Goal: Check status

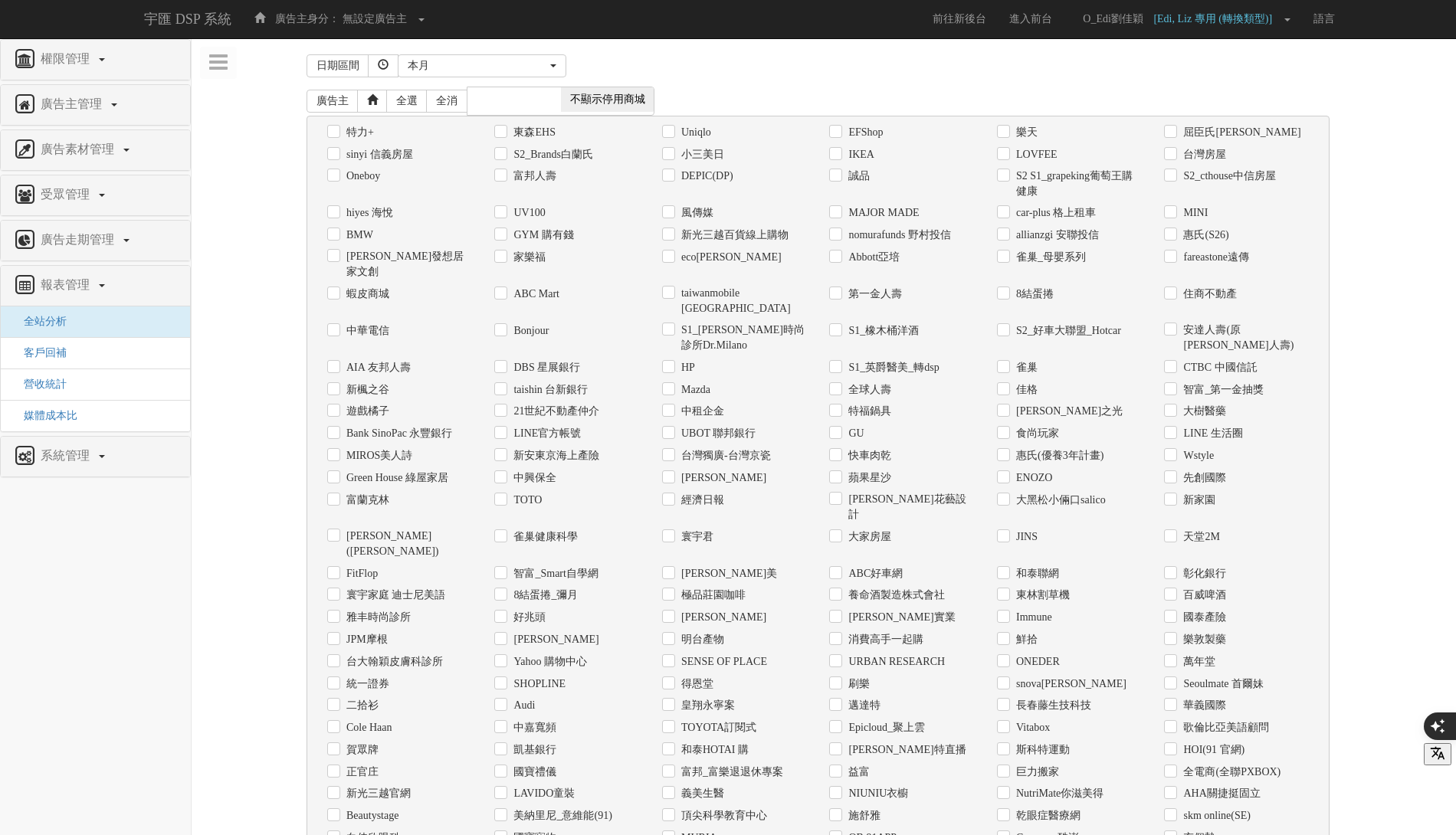
click at [1229, 765] on label "全電商(全聯PXBOX)" at bounding box center [1230, 772] width 101 height 15
click at [1174, 767] on input "全電商(全聯PXBOX)" at bounding box center [1169, 771] width 10 height 10
checkbox input "true"
click at [531, 71] on div "本月" at bounding box center [477, 66] width 139 height 15
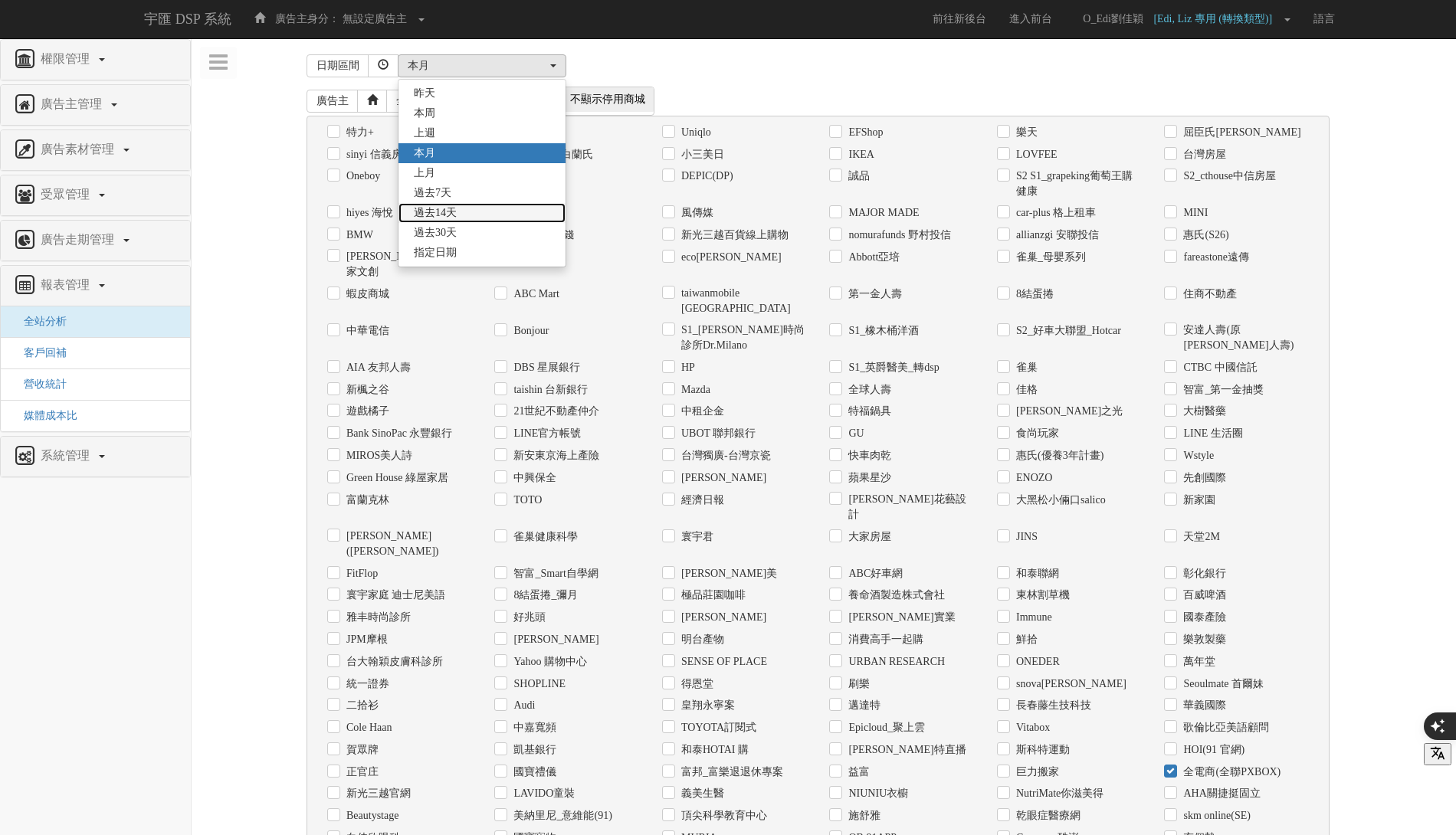
click at [509, 213] on link "過去14天" at bounding box center [482, 213] width 167 height 20
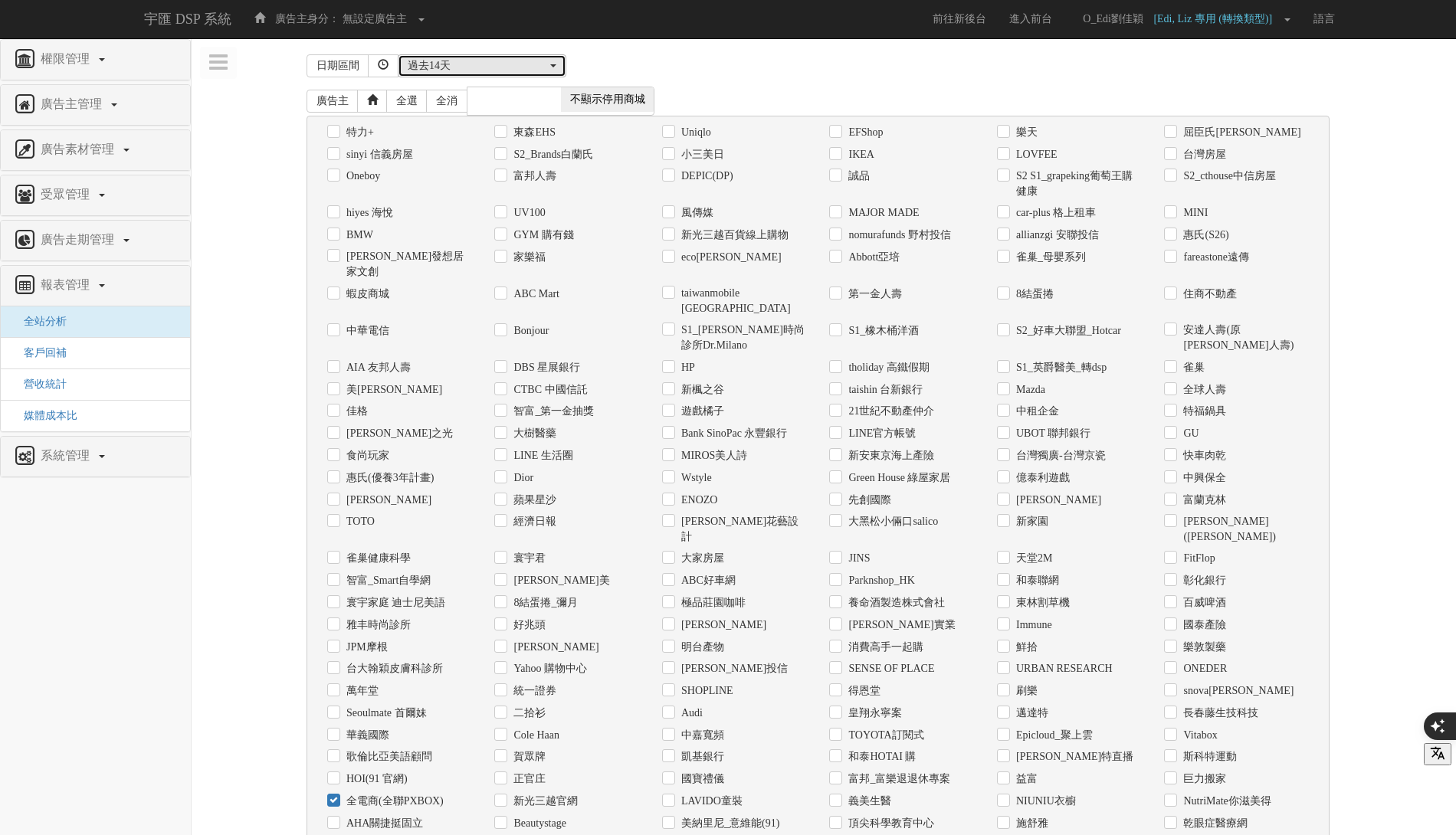
click at [517, 60] on div "過去14天" at bounding box center [477, 66] width 139 height 15
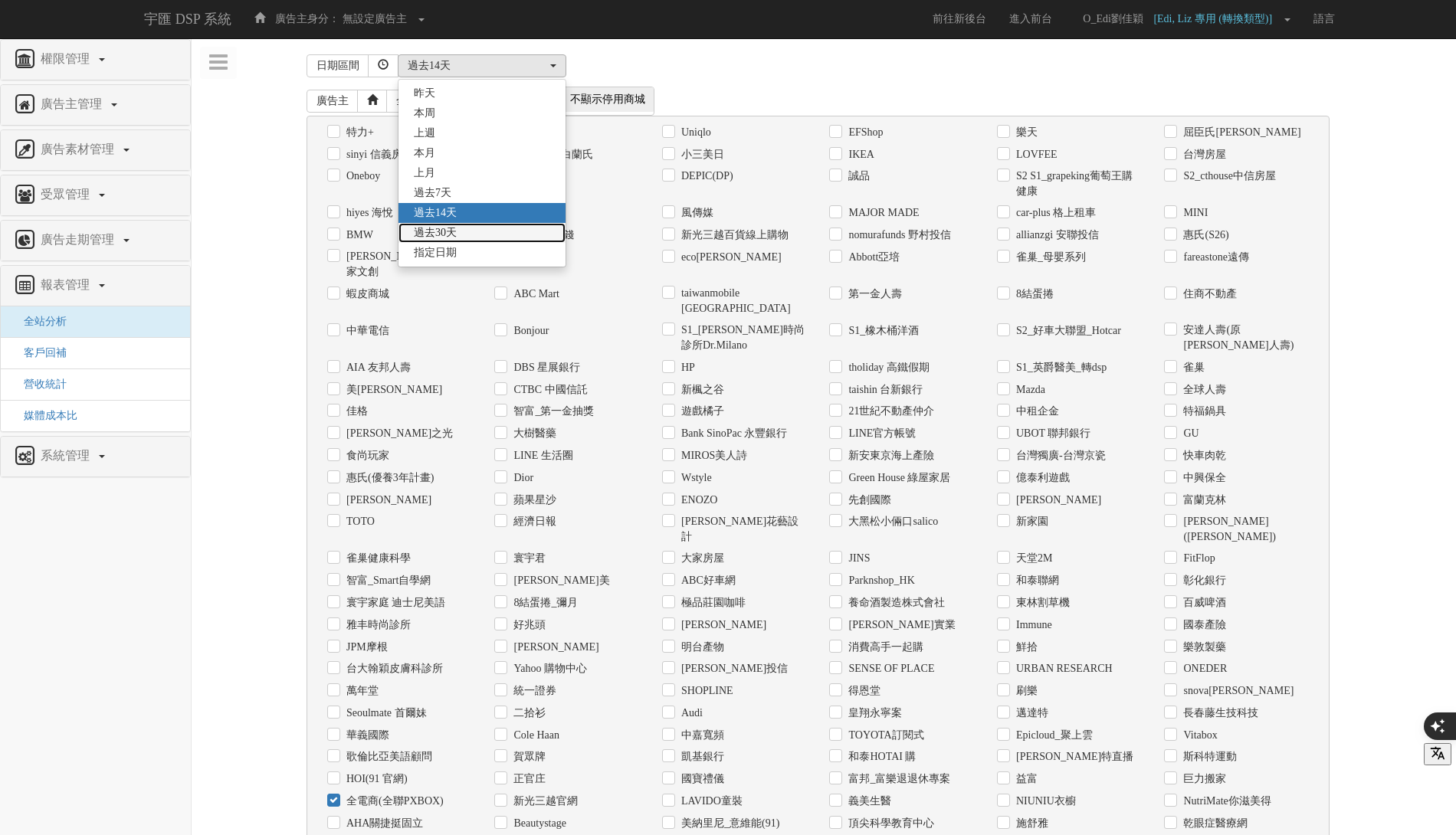
click at [516, 236] on link "過去30天" at bounding box center [482, 233] width 167 height 20
select select "Past30"
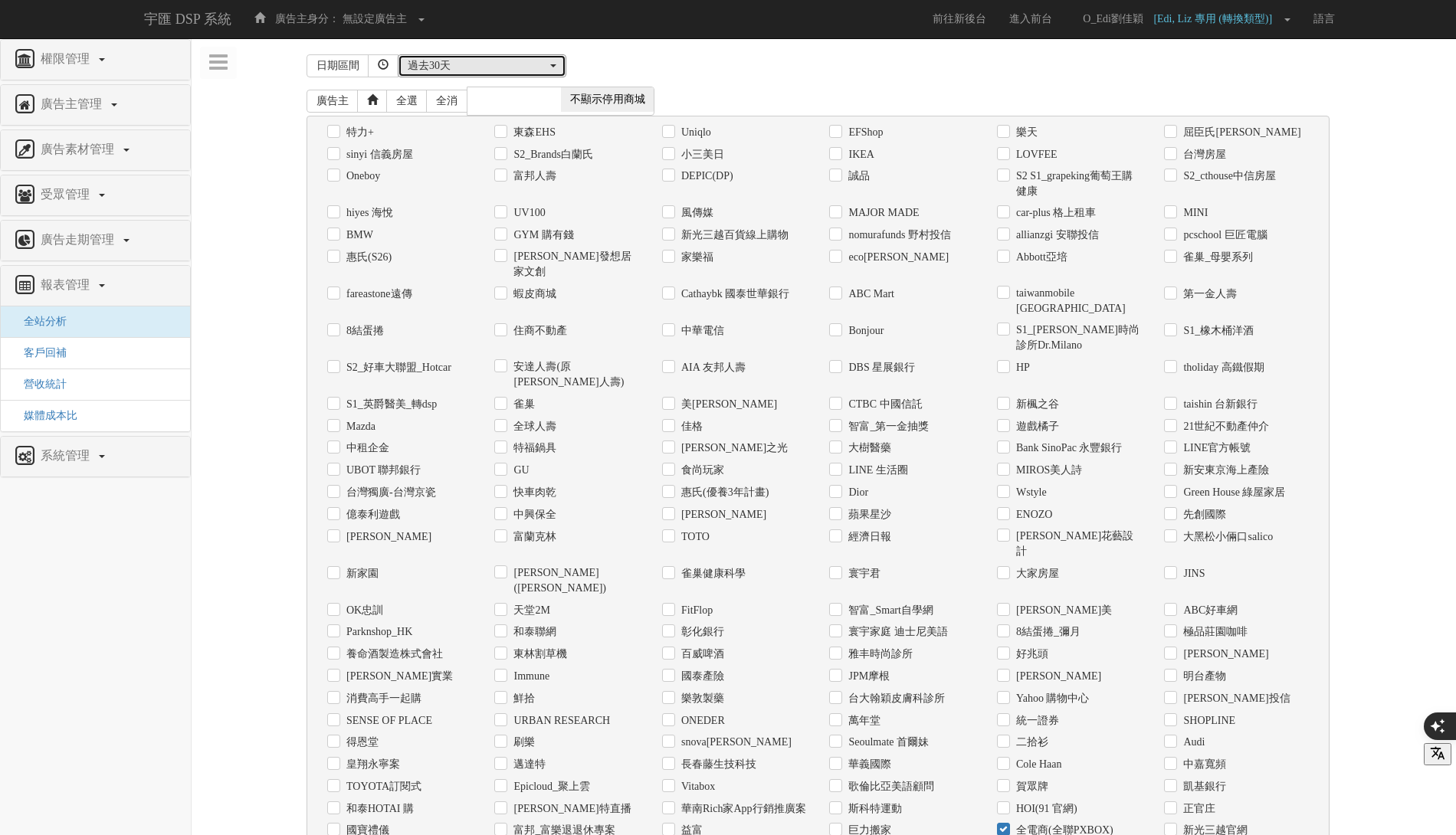
scroll to position [441, 0]
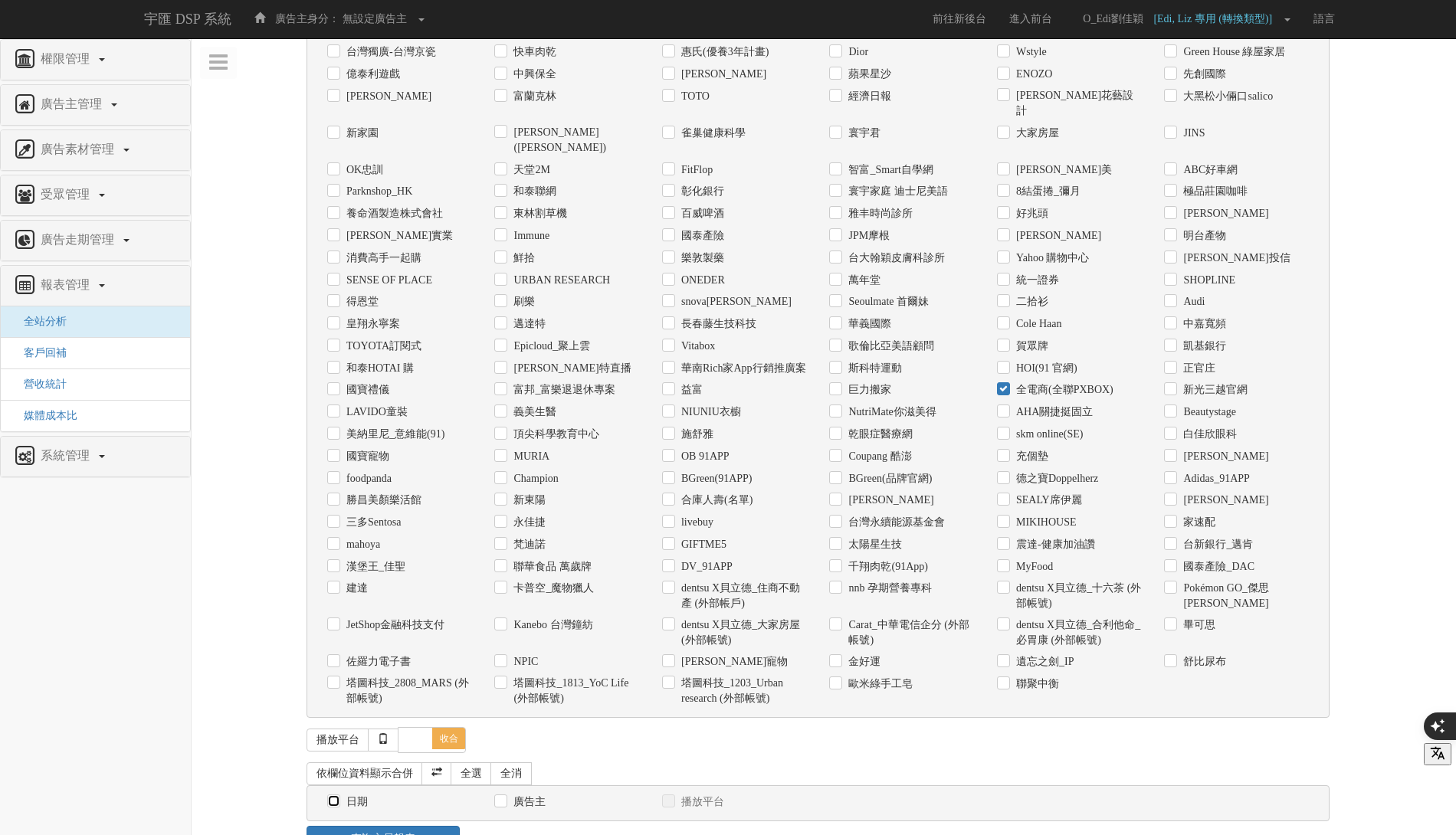
click at [328, 797] on input "日期" at bounding box center [331, 802] width 10 height 10
checkbox input "true"
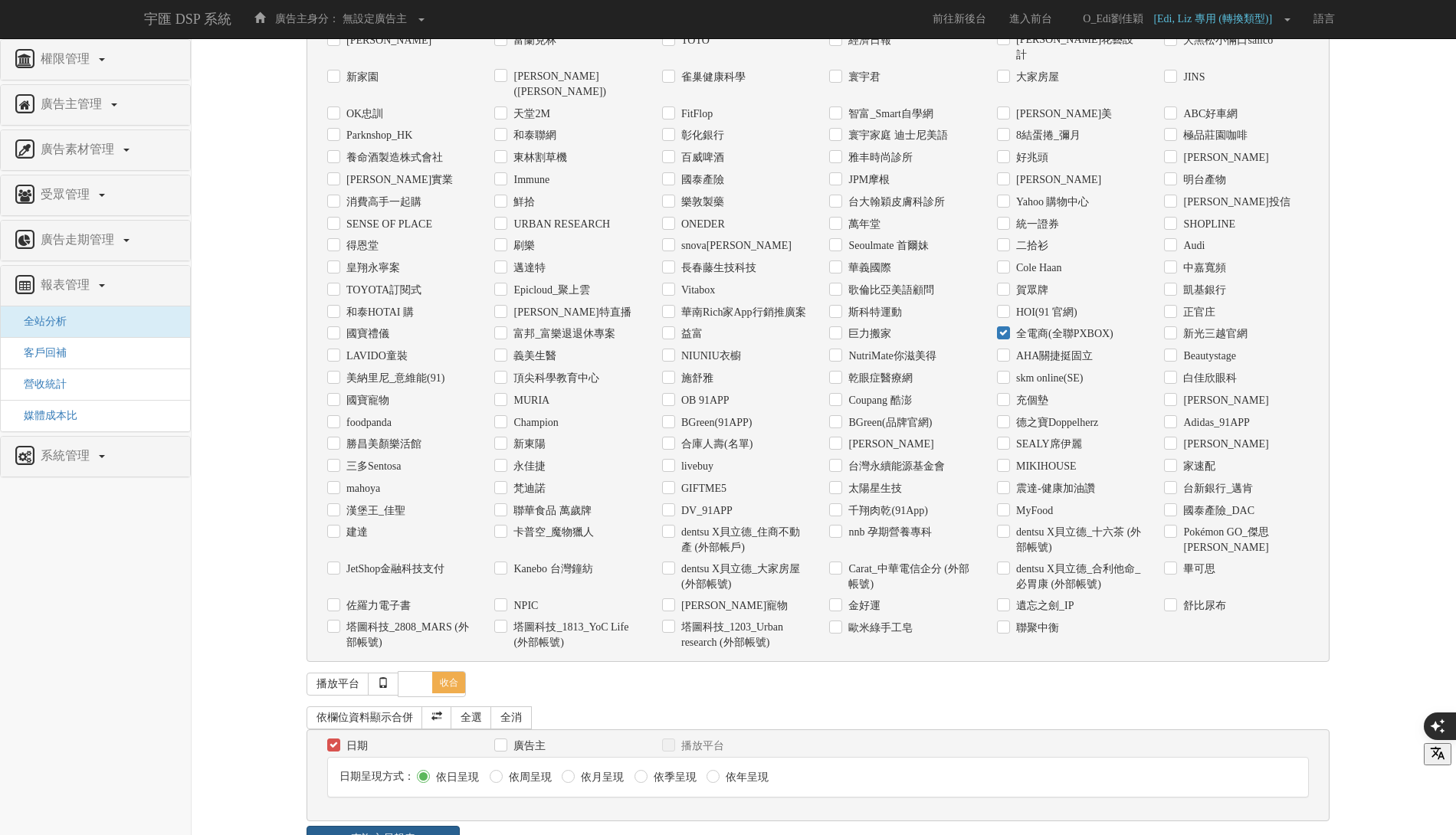
click at [397, 826] on link "查詢交易報表" at bounding box center [383, 840] width 153 height 26
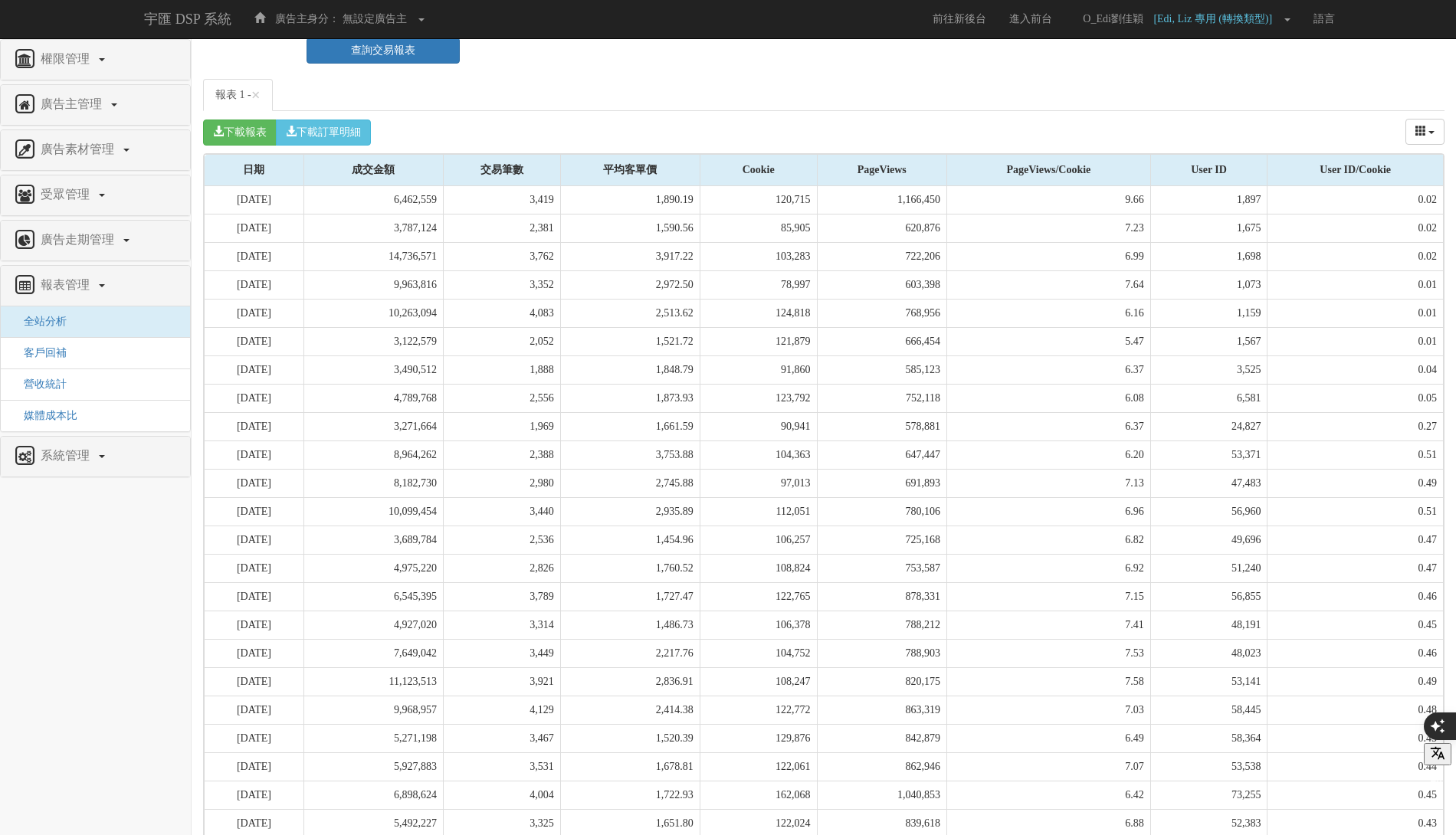
scroll to position [1498, 0]
